Goal: Transaction & Acquisition: Purchase product/service

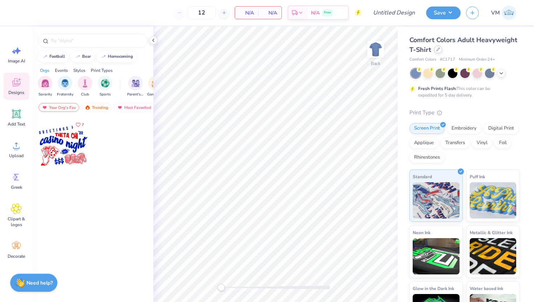
click at [438, 50] on icon at bounding box center [438, 50] width 4 height 4
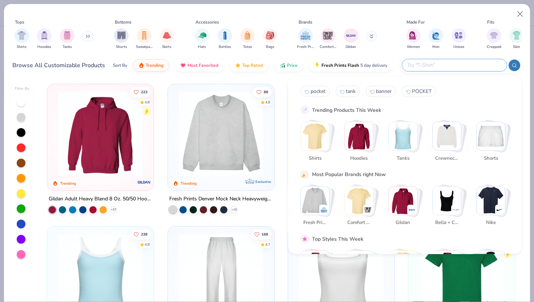
click at [463, 61] on input "text" at bounding box center [453, 65] width 95 height 8
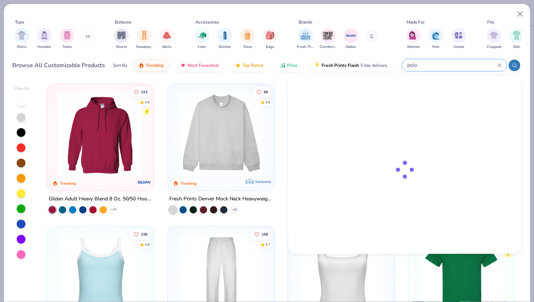
type input "polo"
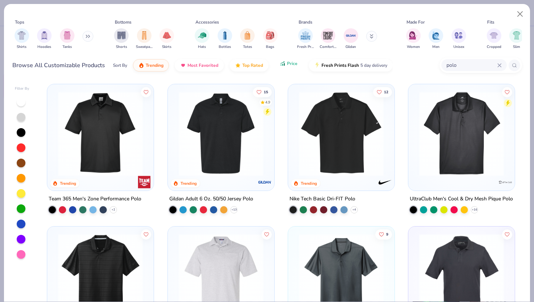
click at [288, 66] on span "Price" at bounding box center [292, 64] width 11 height 6
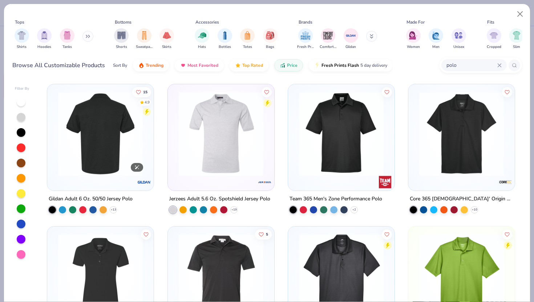
click at [110, 147] on img at bounding box center [100, 133] width 92 height 85
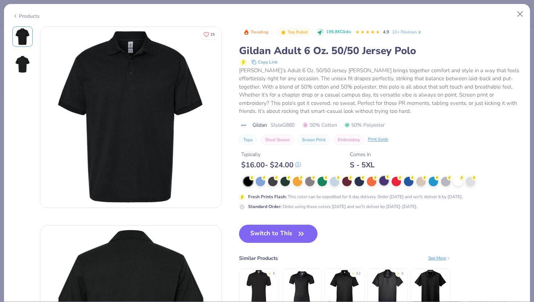
click at [383, 179] on div at bounding box center [383, 180] width 9 height 9
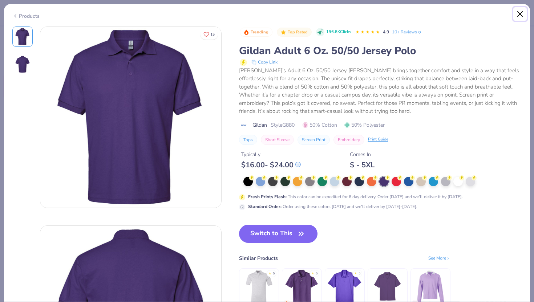
click at [517, 16] on button "Close" at bounding box center [520, 14] width 14 height 14
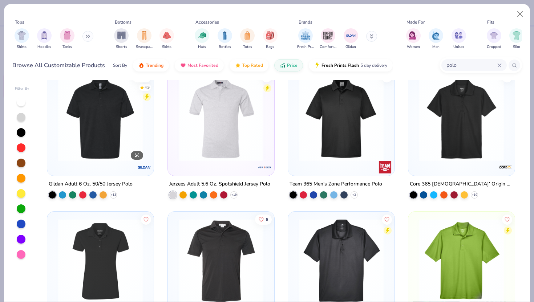
scroll to position [11, 0]
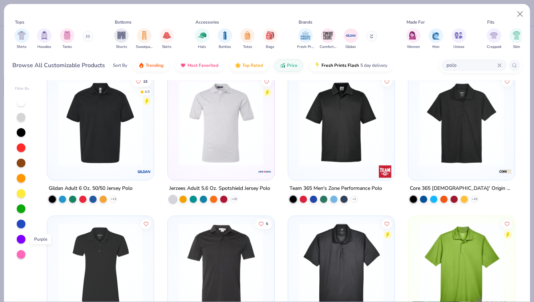
click at [24, 241] on div at bounding box center [21, 239] width 9 height 9
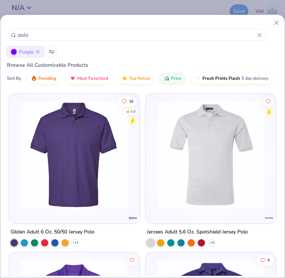
click at [140, 54] on div "Purple" at bounding box center [142, 52] width 272 height 12
